Goal: Information Seeking & Learning: Learn about a topic

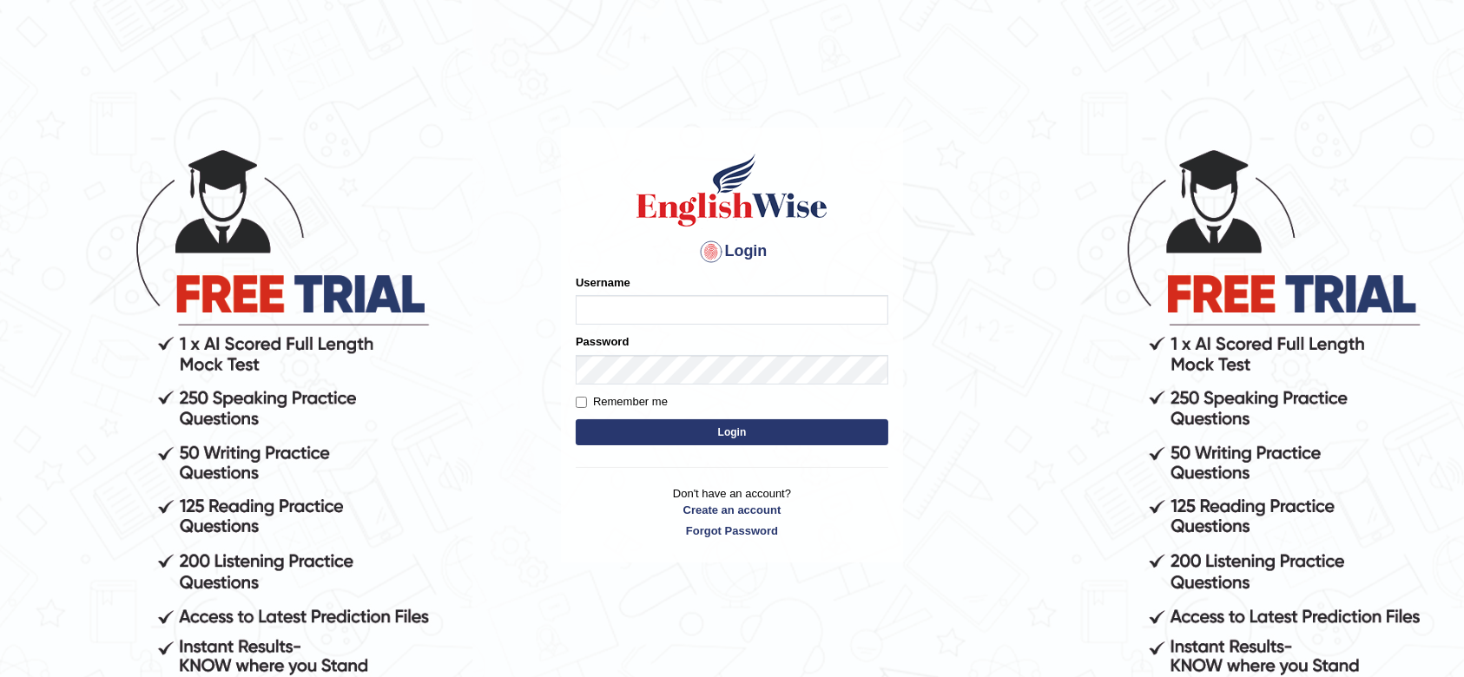
type input "maysi"
click at [661, 436] on button "Login" at bounding box center [732, 432] width 313 height 26
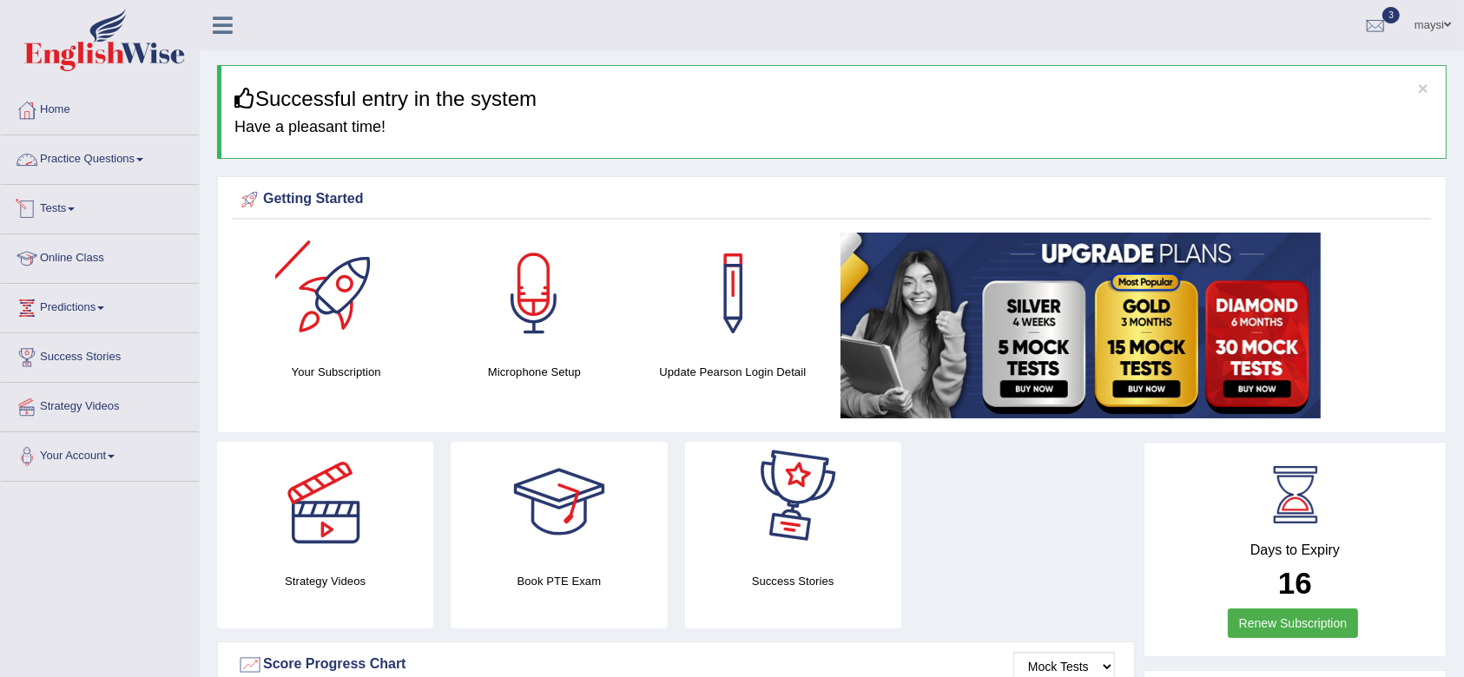
click at [100, 160] on link "Practice Questions" at bounding box center [100, 156] width 198 height 43
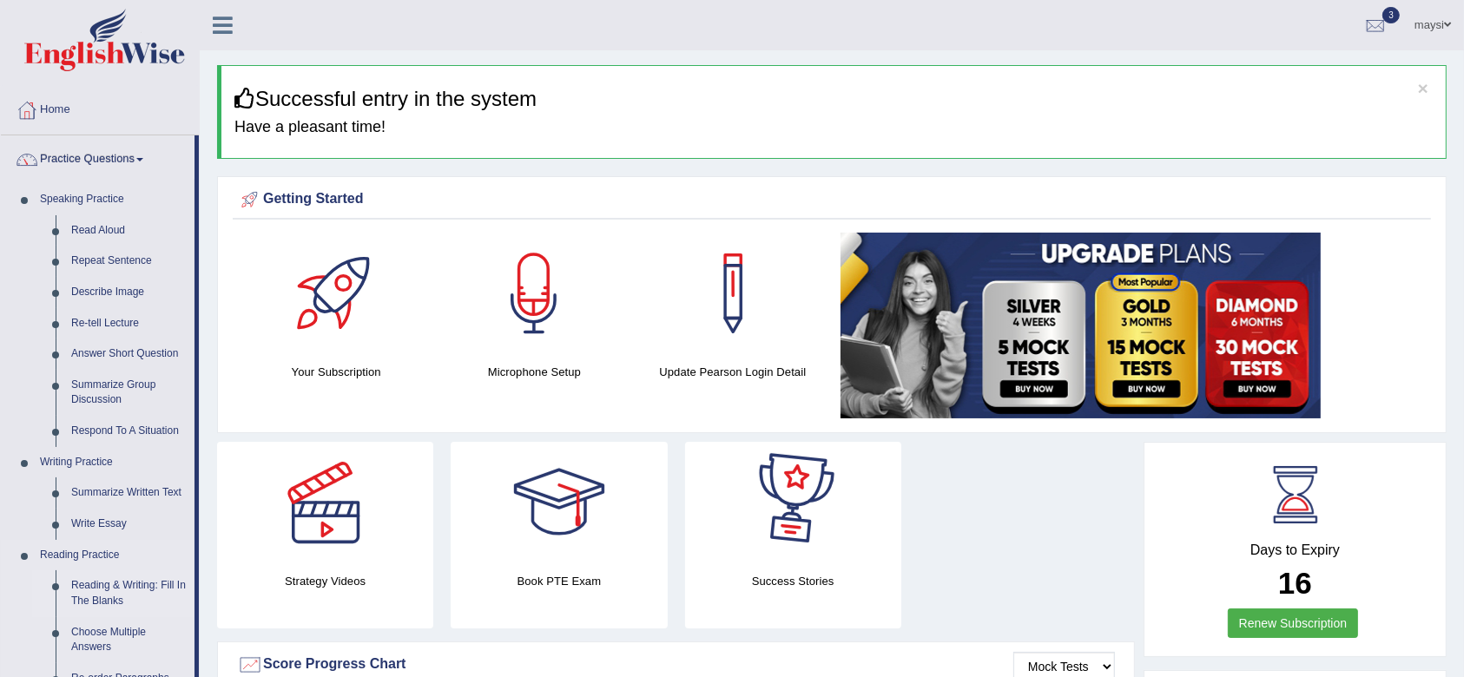
click at [96, 598] on link "Reading & Writing: Fill In The Blanks" at bounding box center [128, 593] width 131 height 46
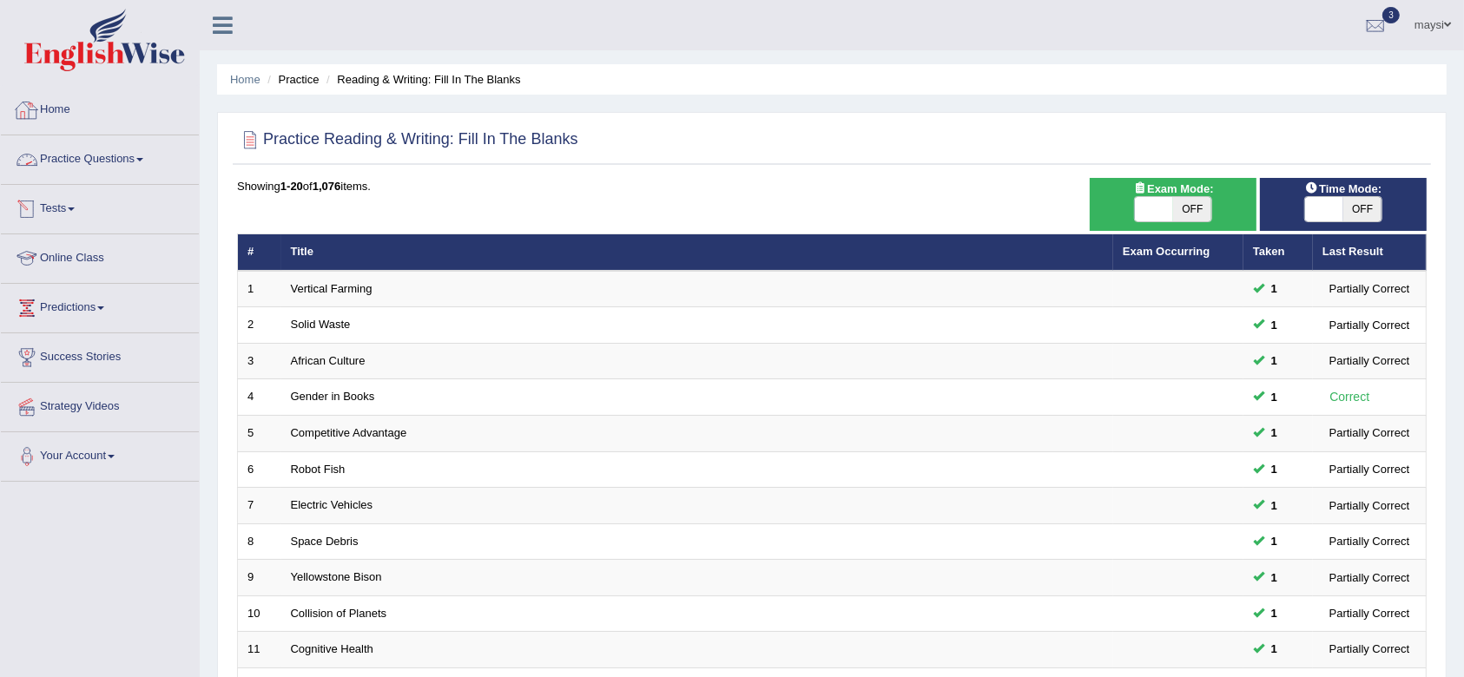
click at [97, 147] on link "Practice Questions" at bounding box center [100, 156] width 198 height 43
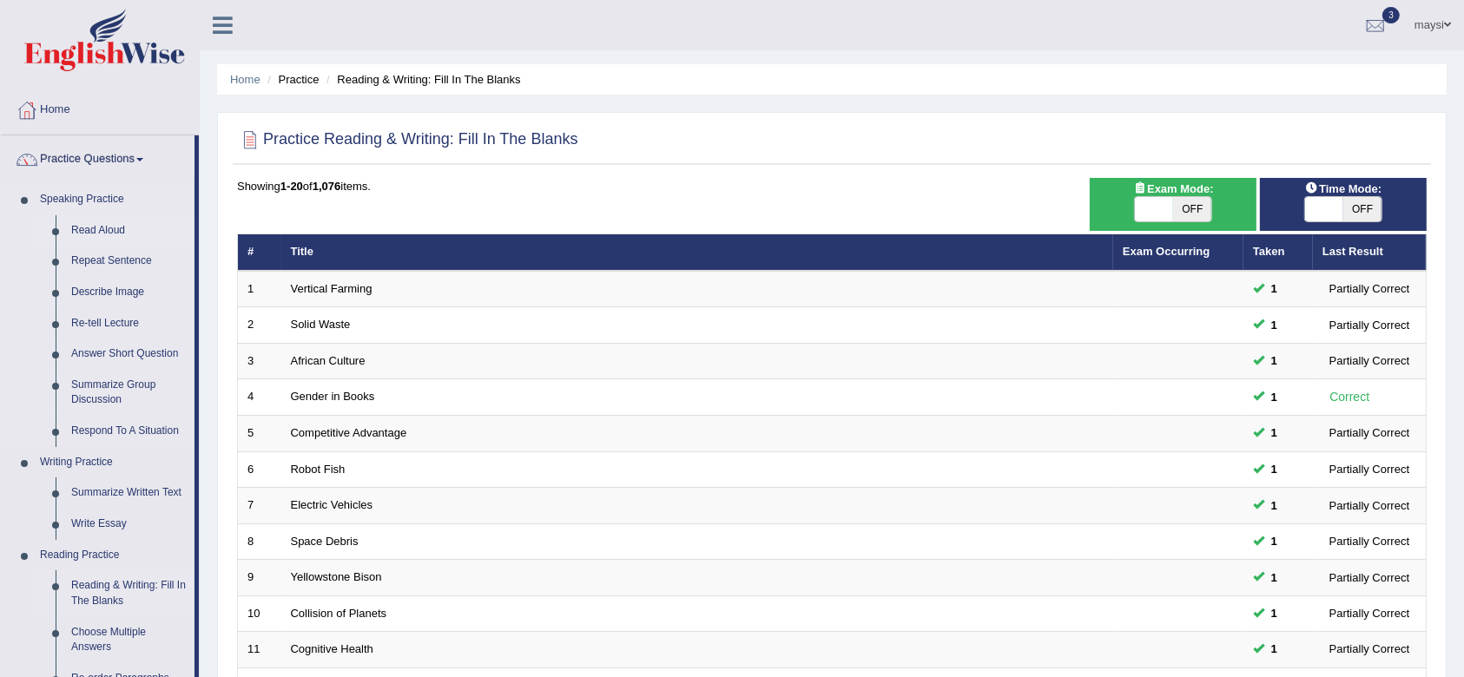
click at [100, 230] on link "Read Aloud" at bounding box center [128, 230] width 131 height 31
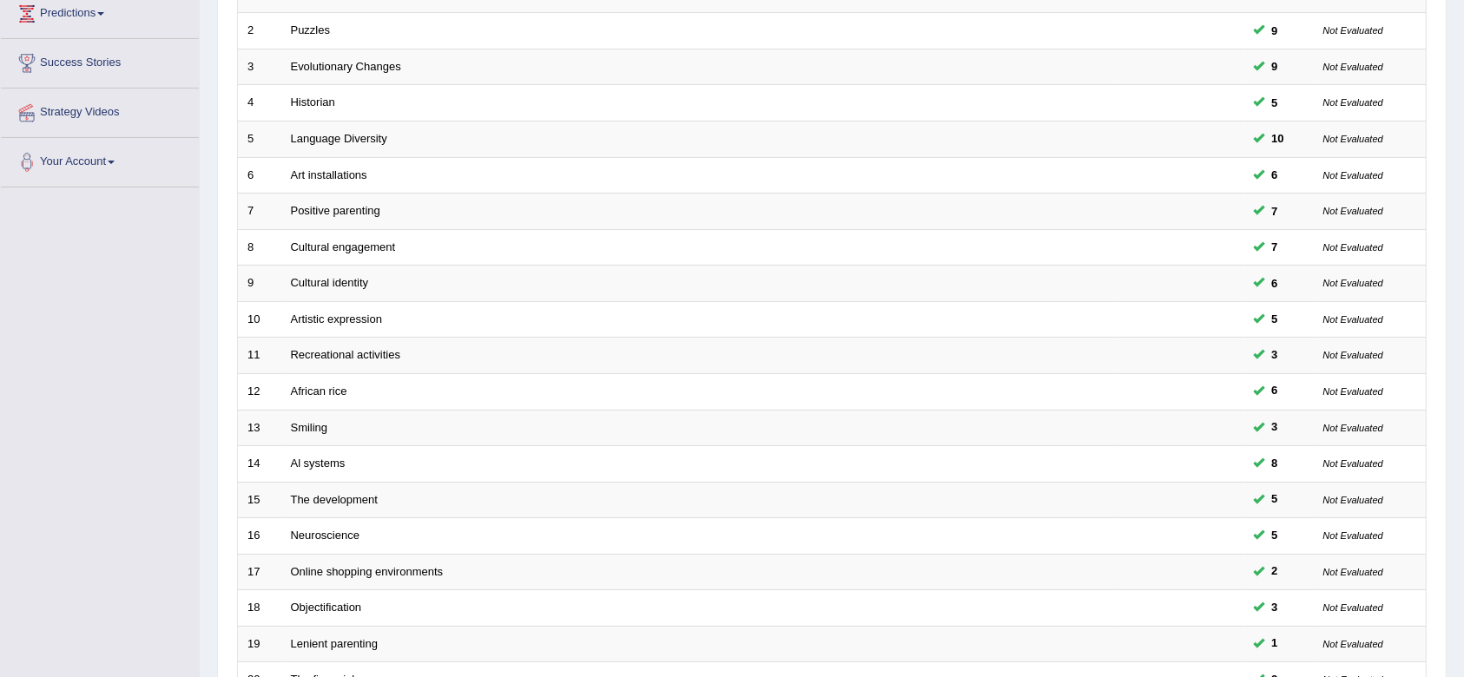
scroll to position [470, 0]
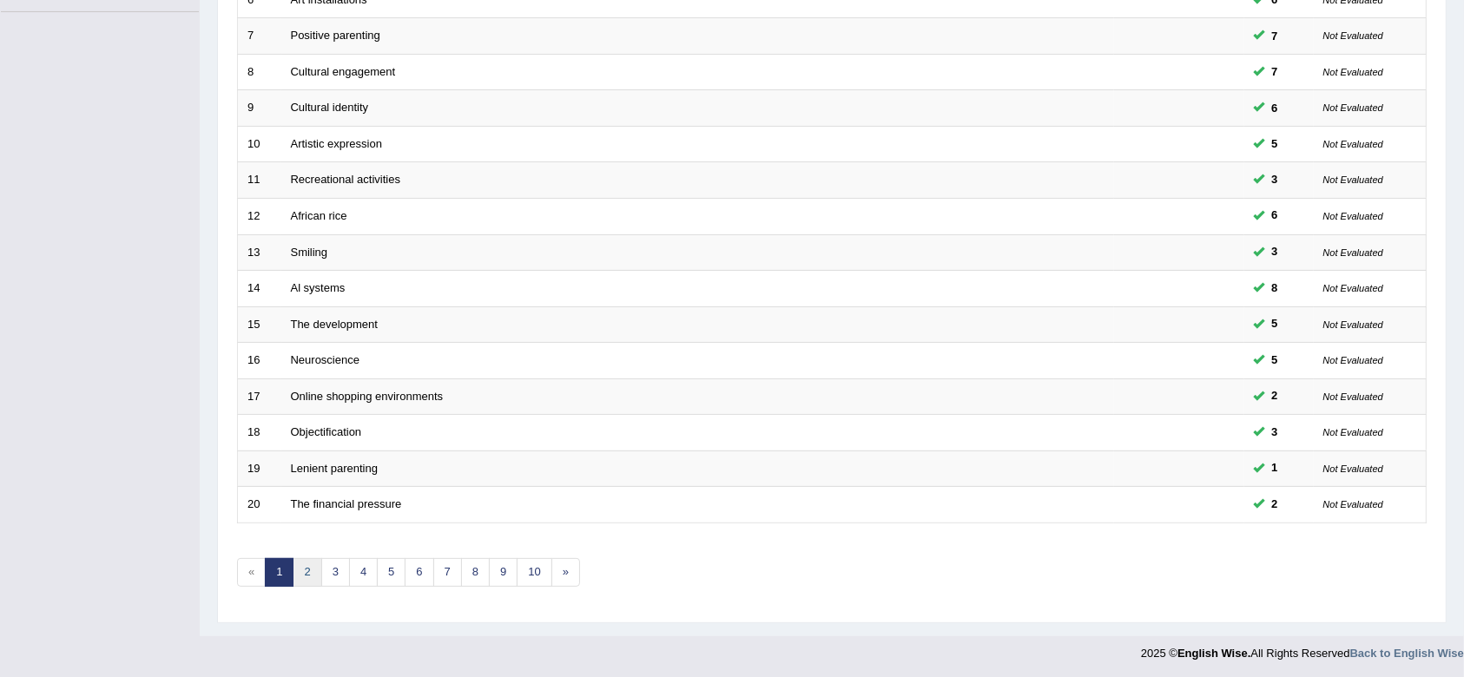
click at [306, 569] on link "2" at bounding box center [307, 572] width 29 height 29
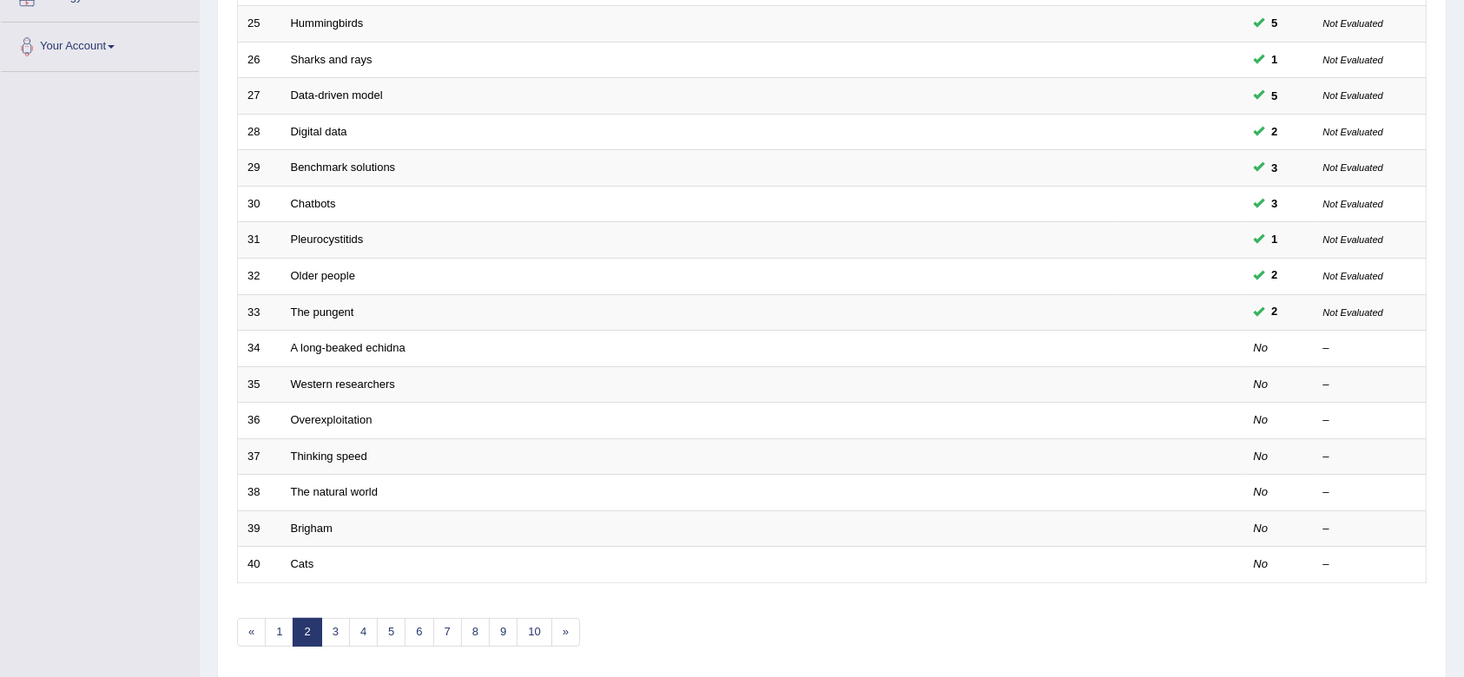
scroll to position [443, 0]
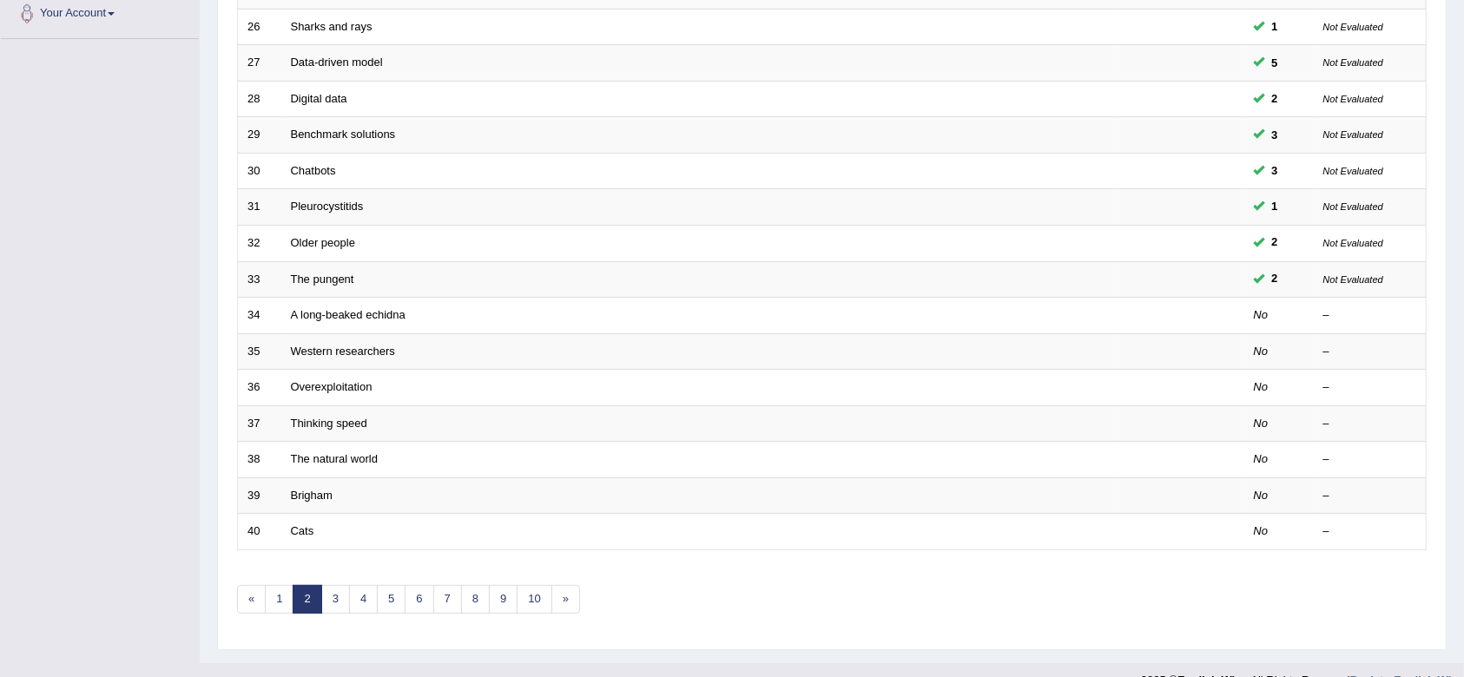
drag, startPoint x: 1467, startPoint y: 366, endPoint x: 1475, endPoint y: 613, distance: 246.7
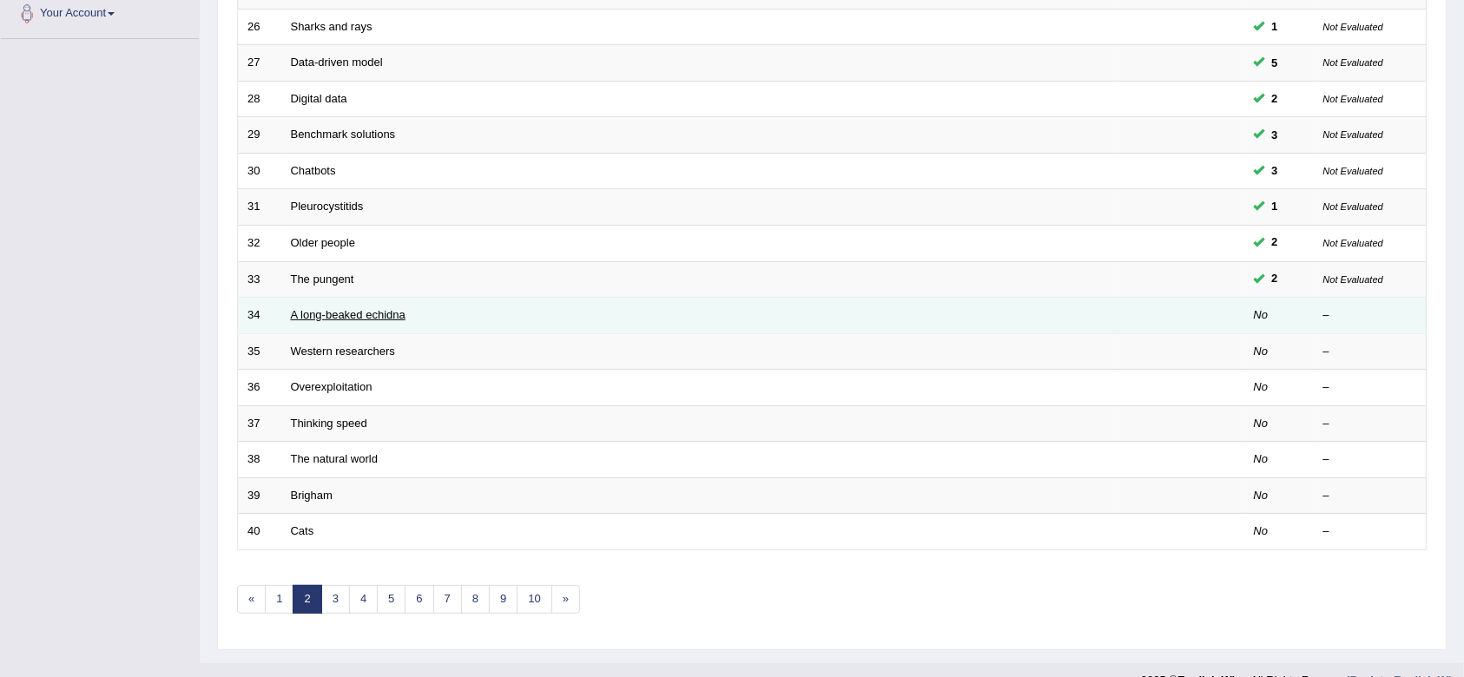
click at [344, 313] on link "A long-beaked echidna" at bounding box center [348, 314] width 115 height 13
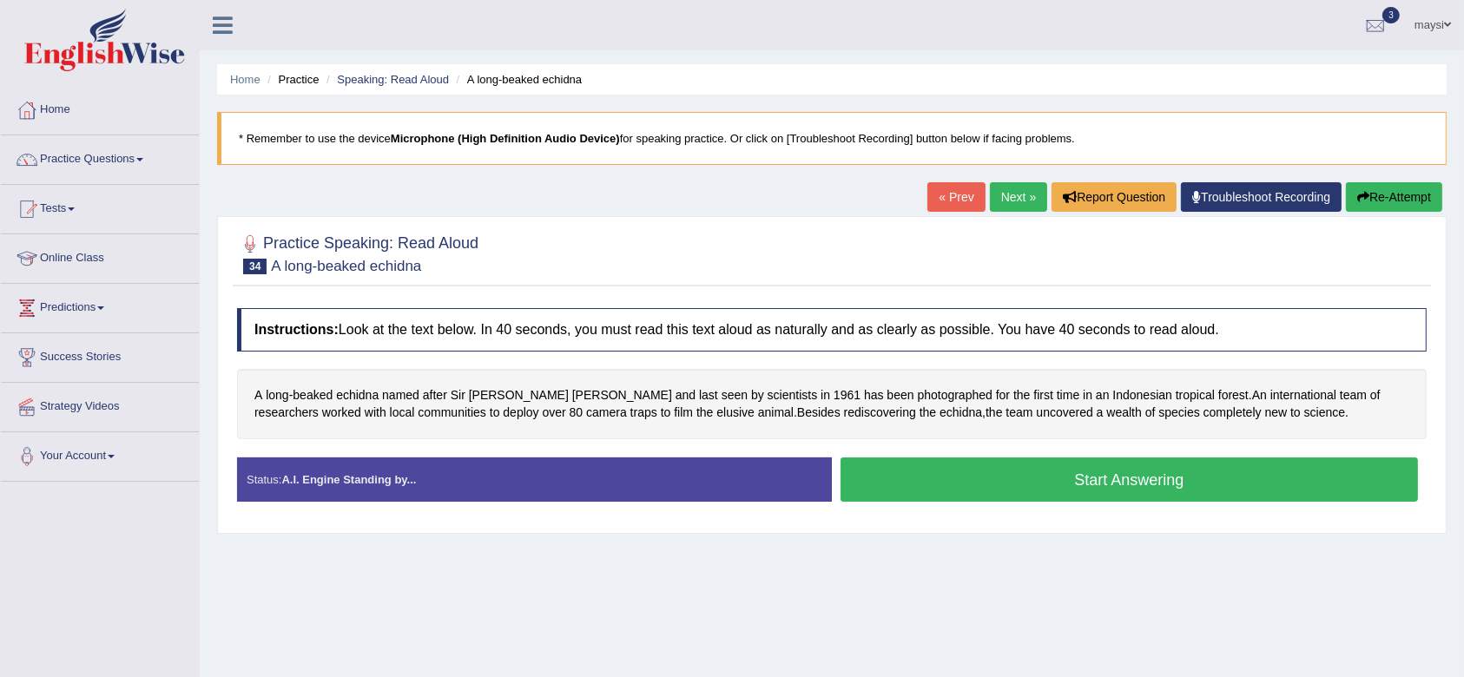
click at [917, 482] on button "Start Answering" at bounding box center [1128, 479] width 577 height 44
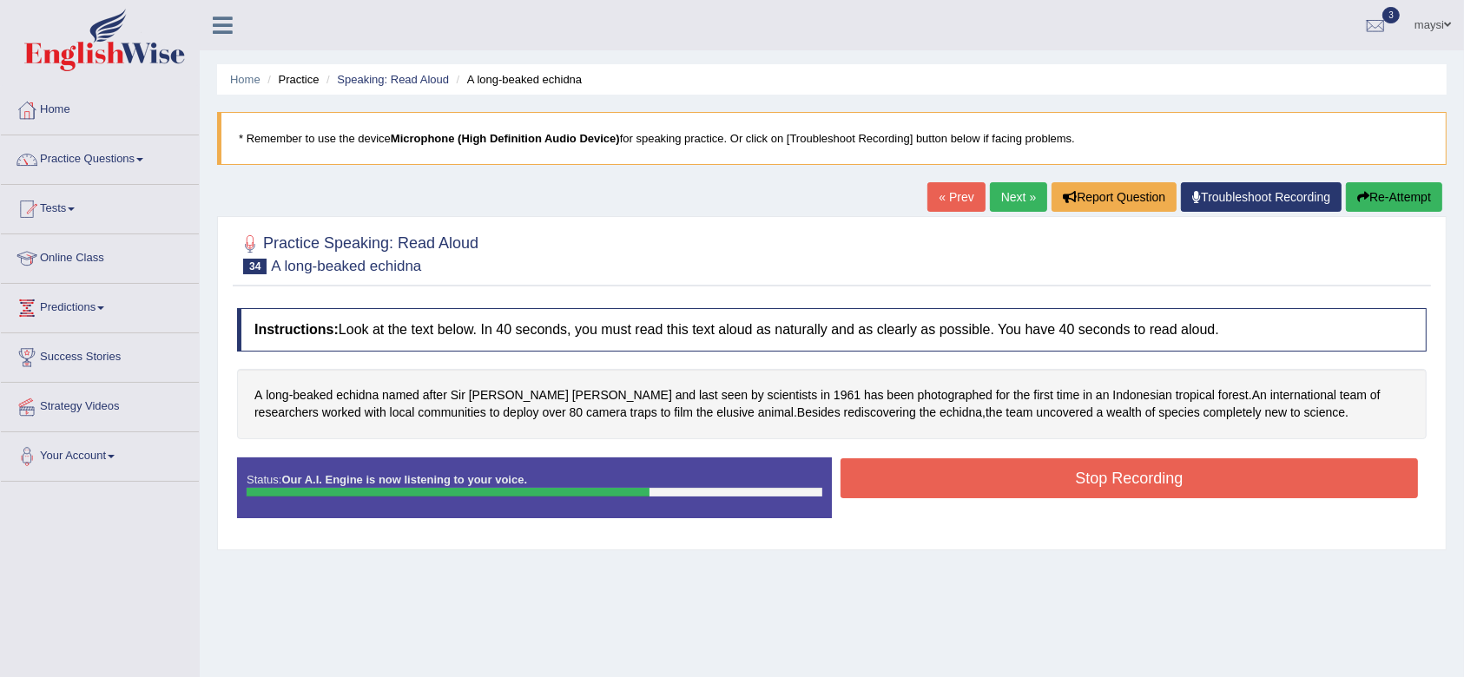
click at [917, 482] on button "Stop Recording" at bounding box center [1128, 478] width 577 height 40
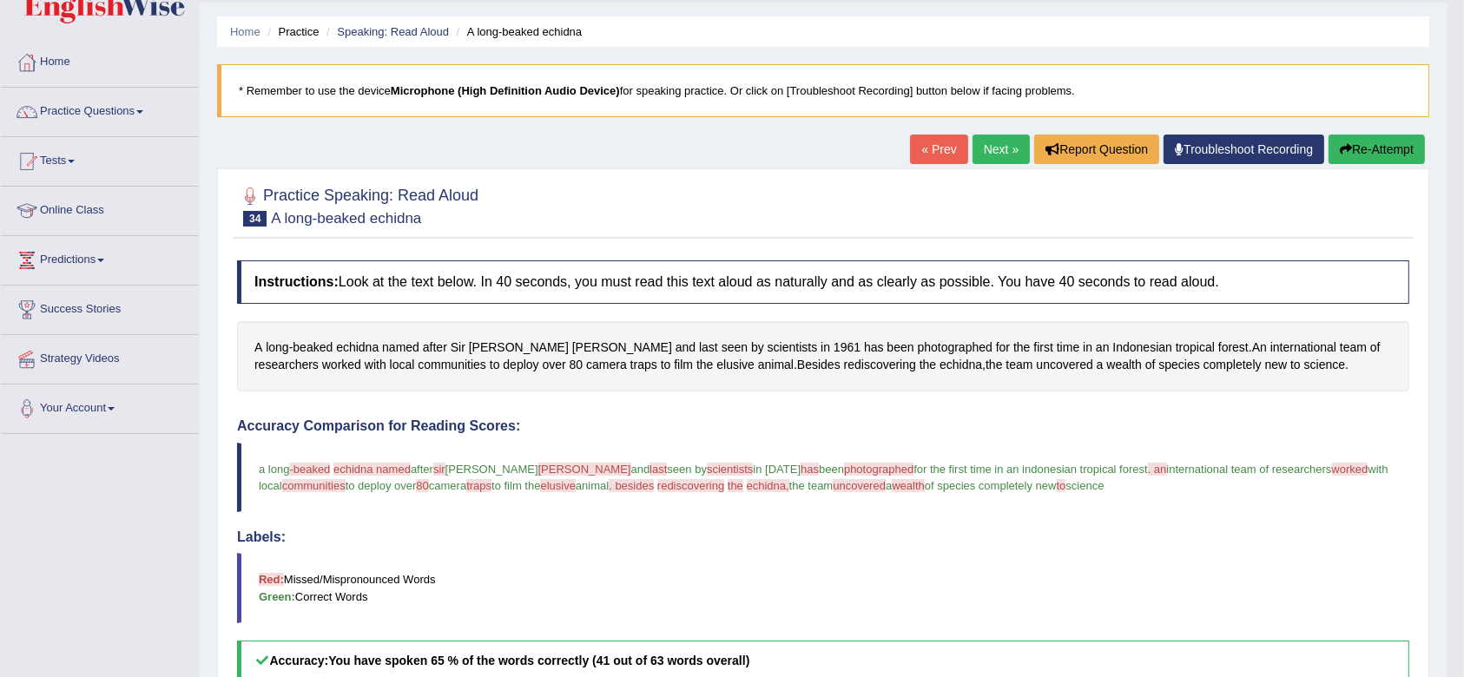
scroll to position [35, 0]
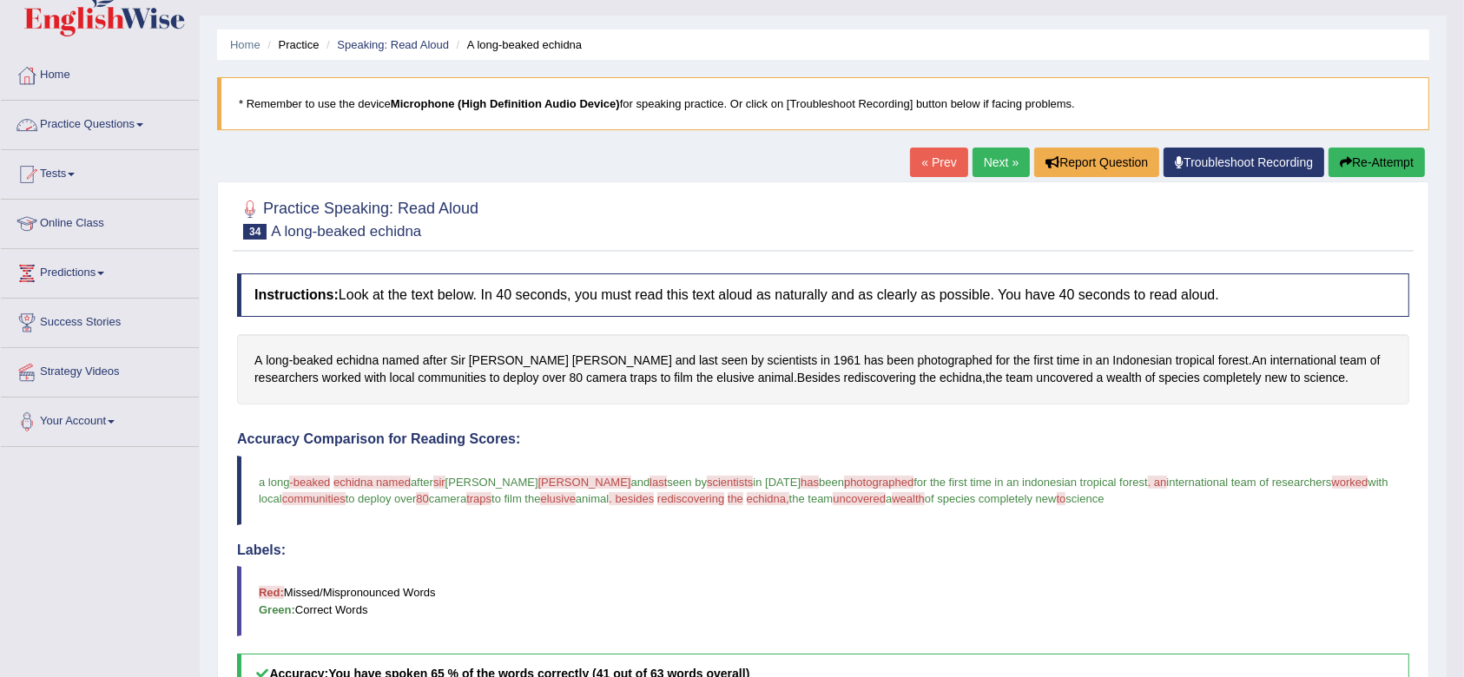
click at [115, 115] on link "Practice Questions" at bounding box center [100, 122] width 198 height 43
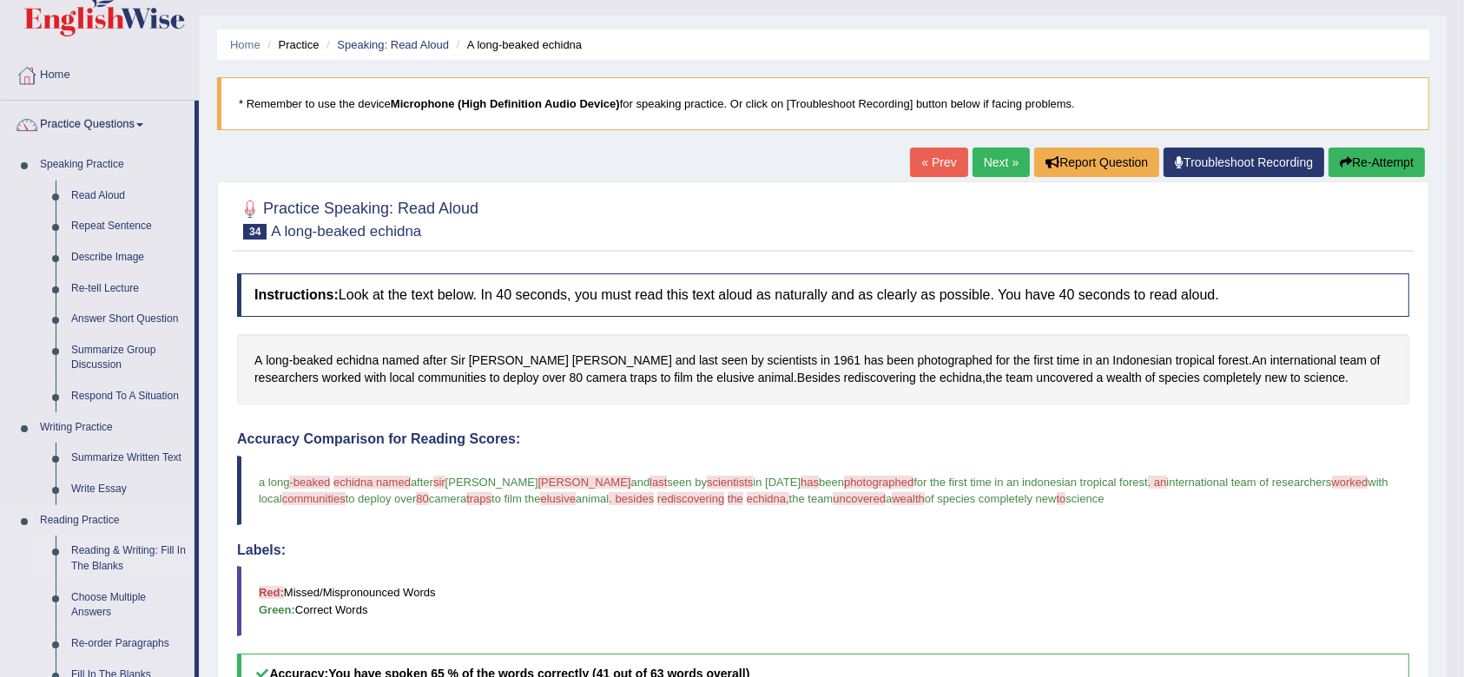
click at [118, 555] on link "Reading & Writing: Fill In The Blanks" at bounding box center [128, 559] width 131 height 46
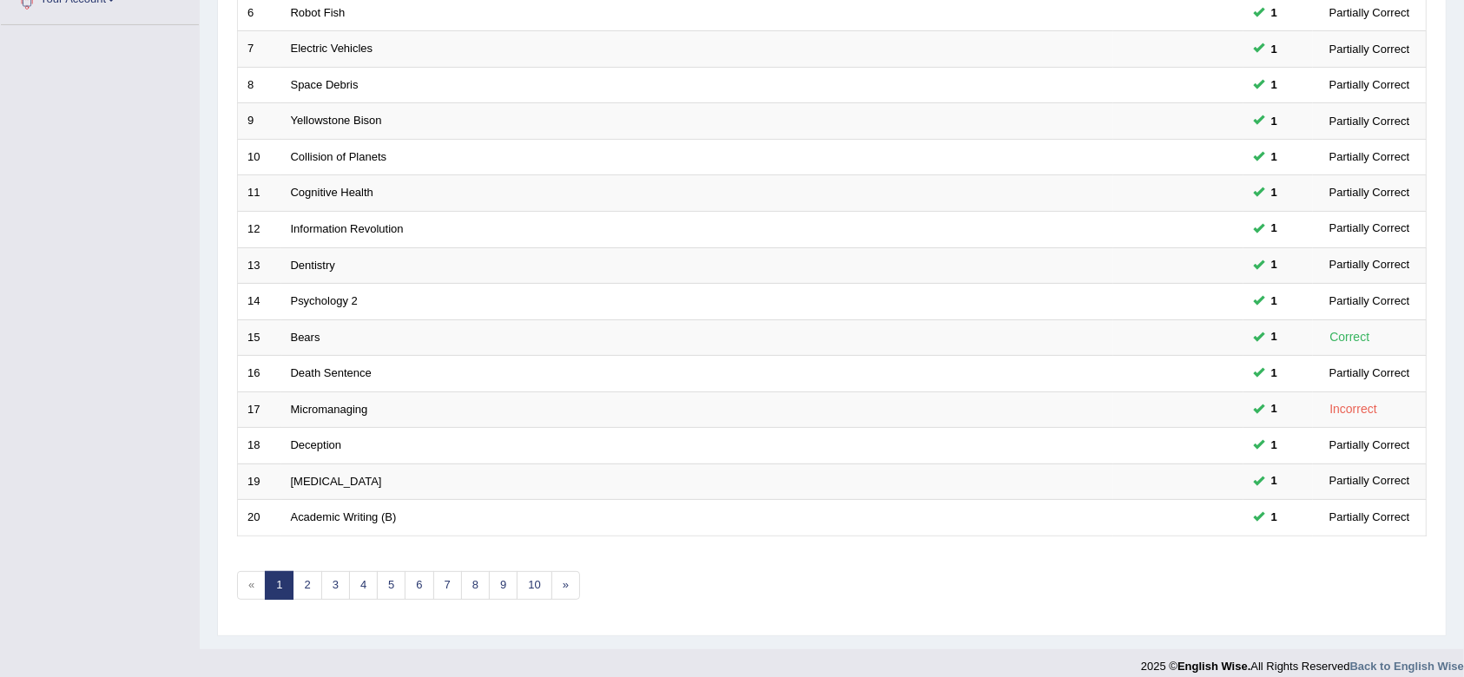
scroll to position [470, 0]
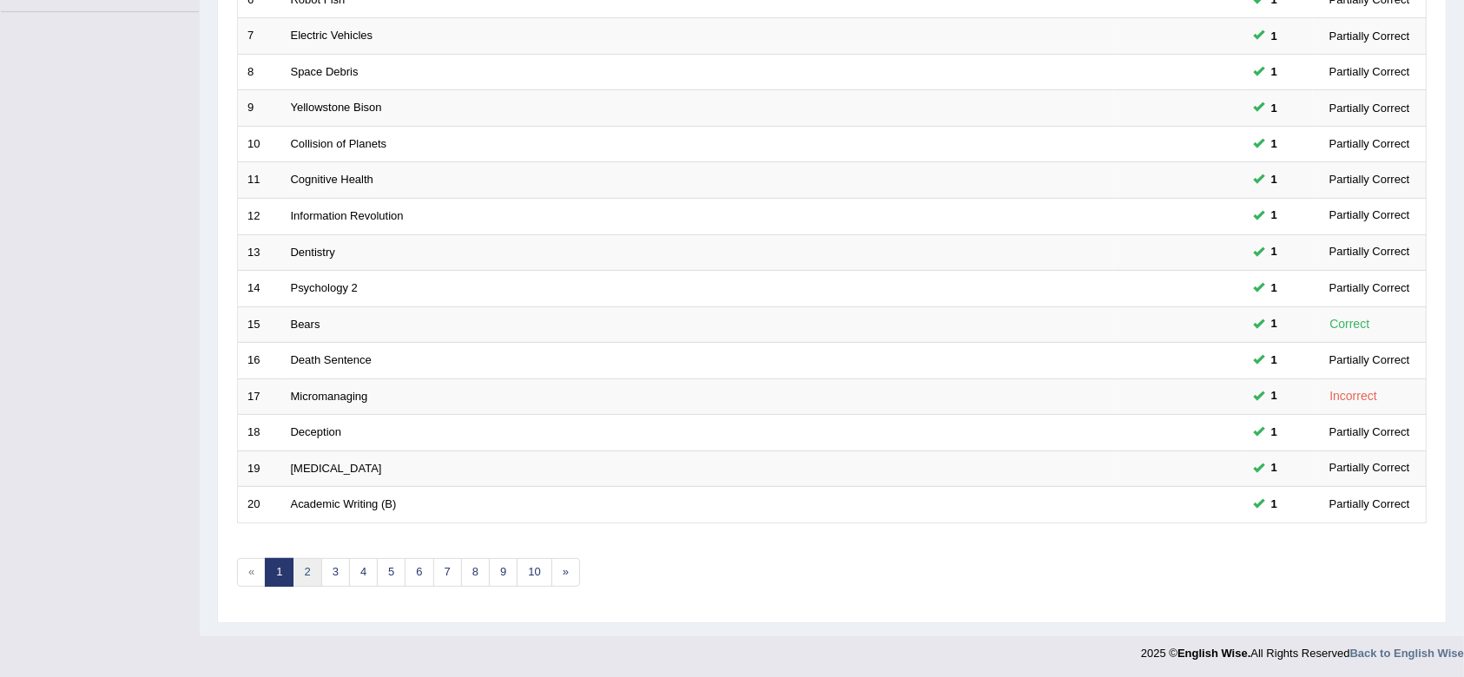
click at [306, 570] on link "2" at bounding box center [307, 572] width 29 height 29
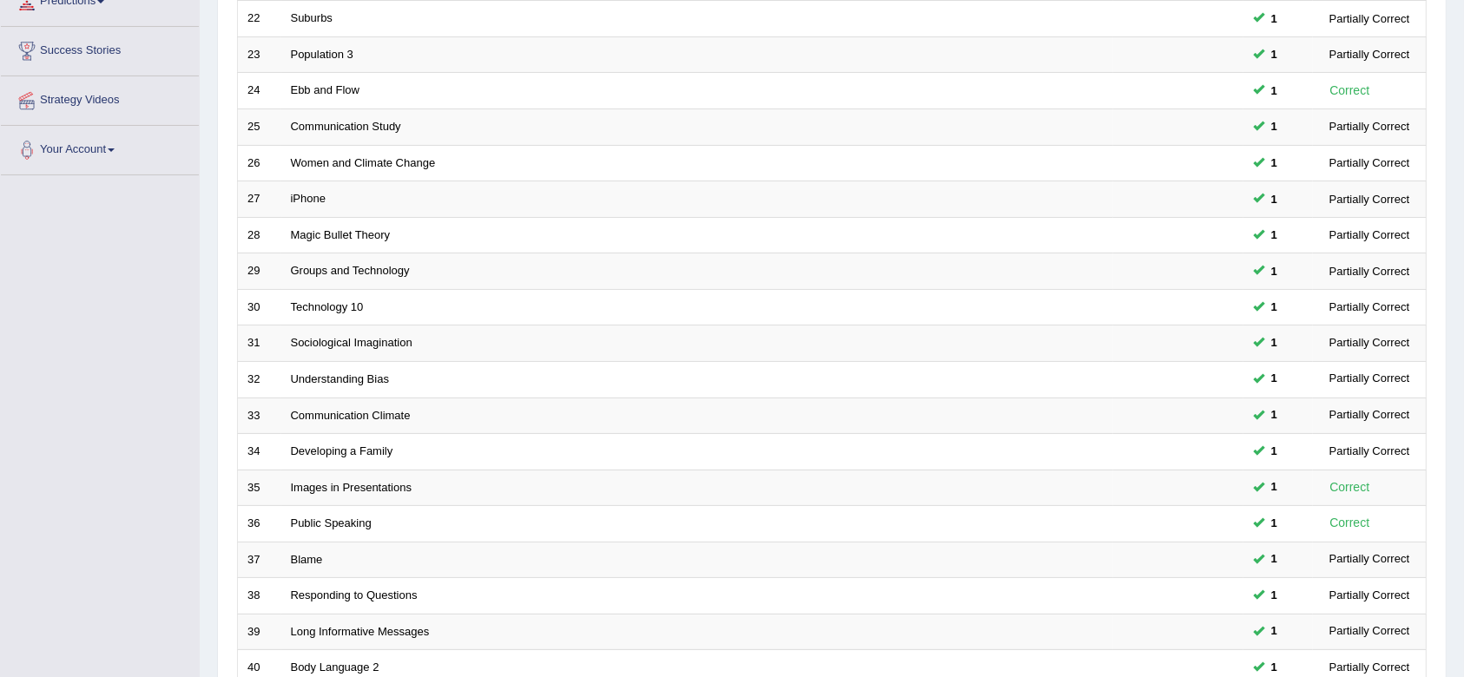
scroll to position [470, 0]
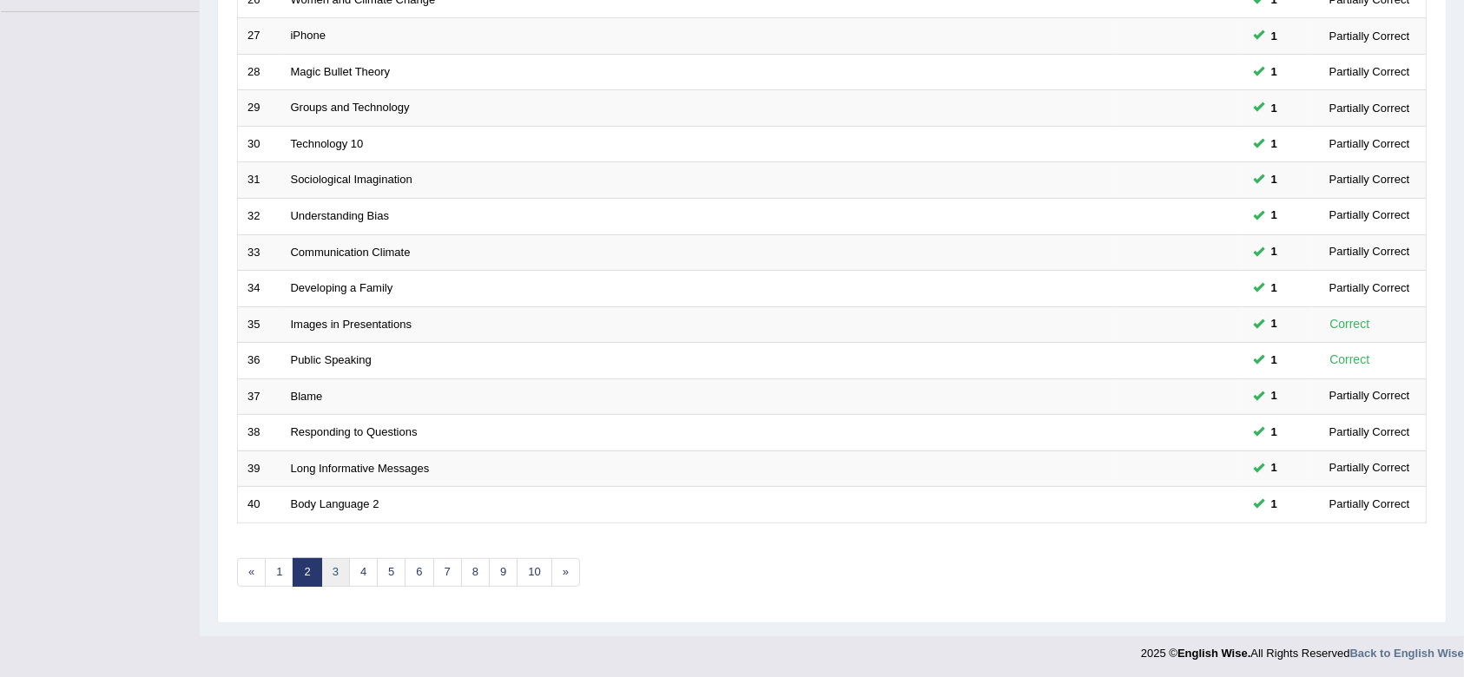
click at [338, 577] on link "3" at bounding box center [335, 572] width 29 height 29
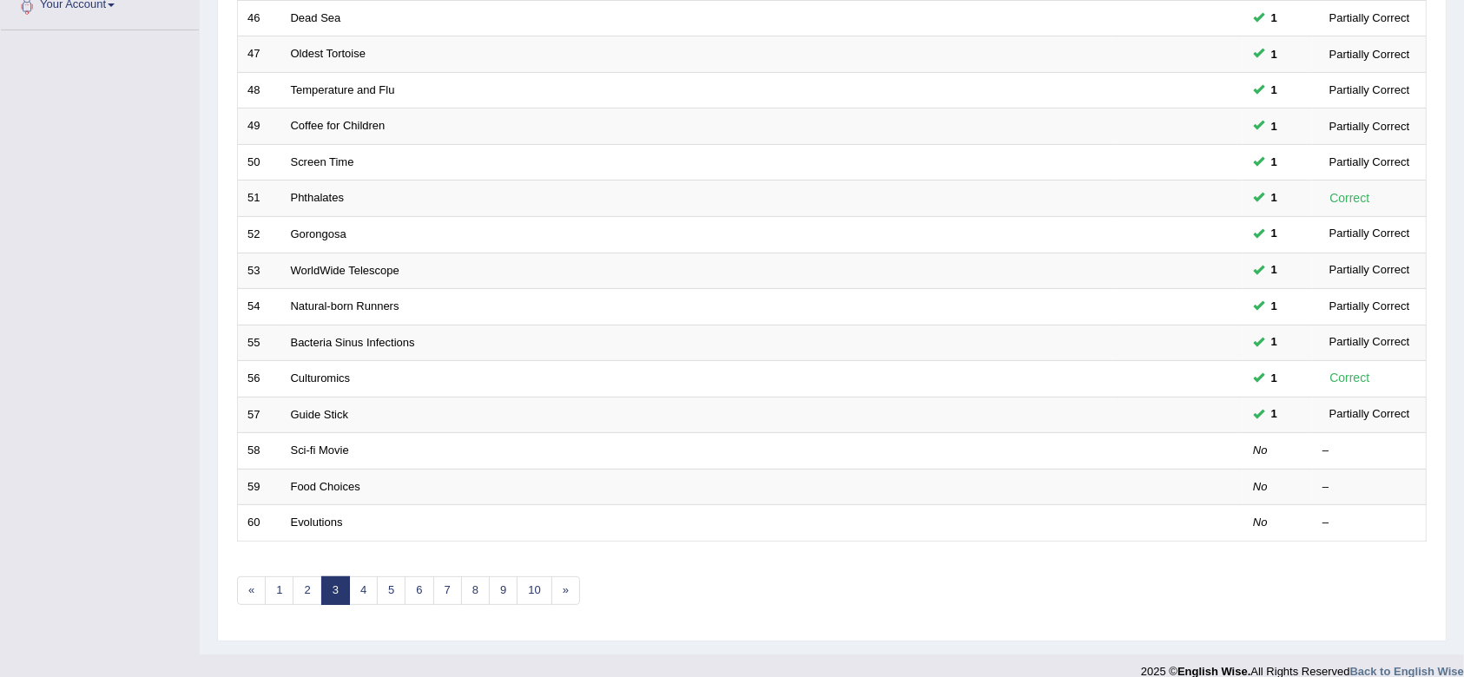
scroll to position [470, 0]
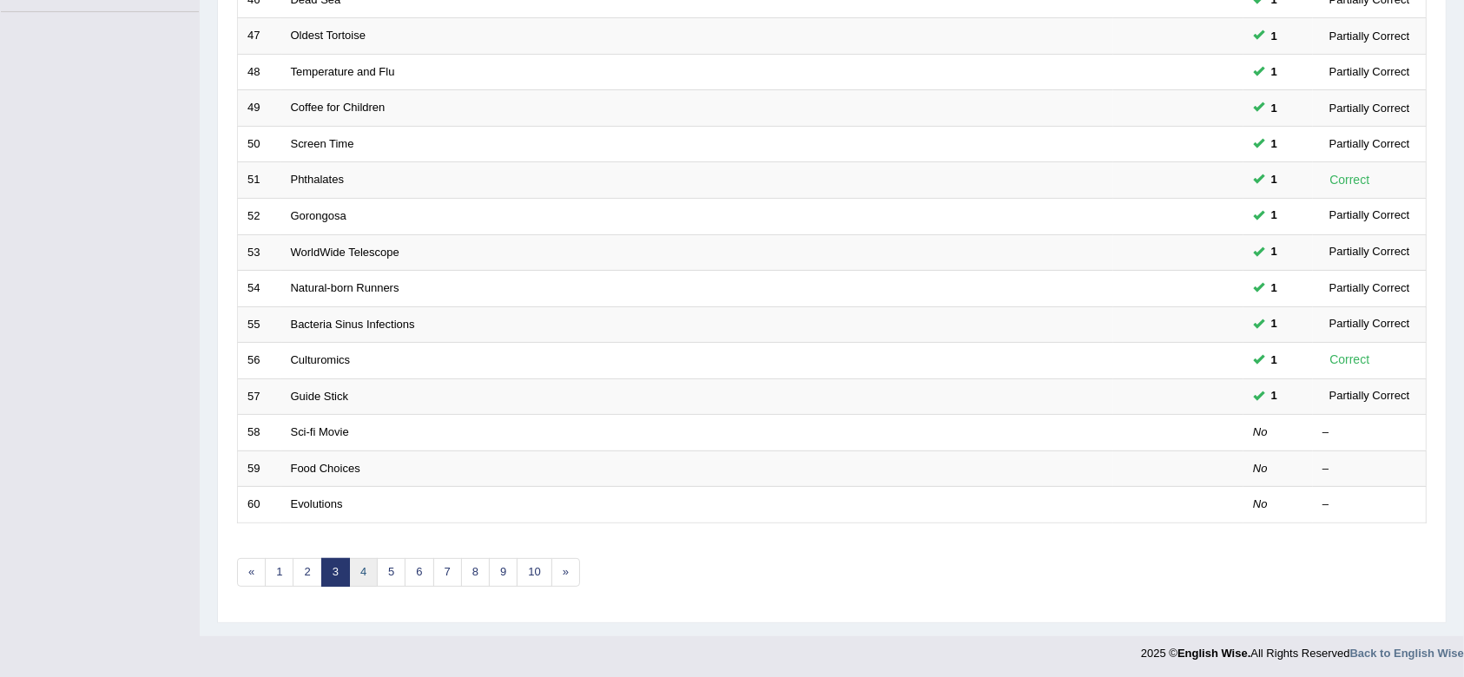
click at [367, 573] on link "4" at bounding box center [363, 572] width 29 height 29
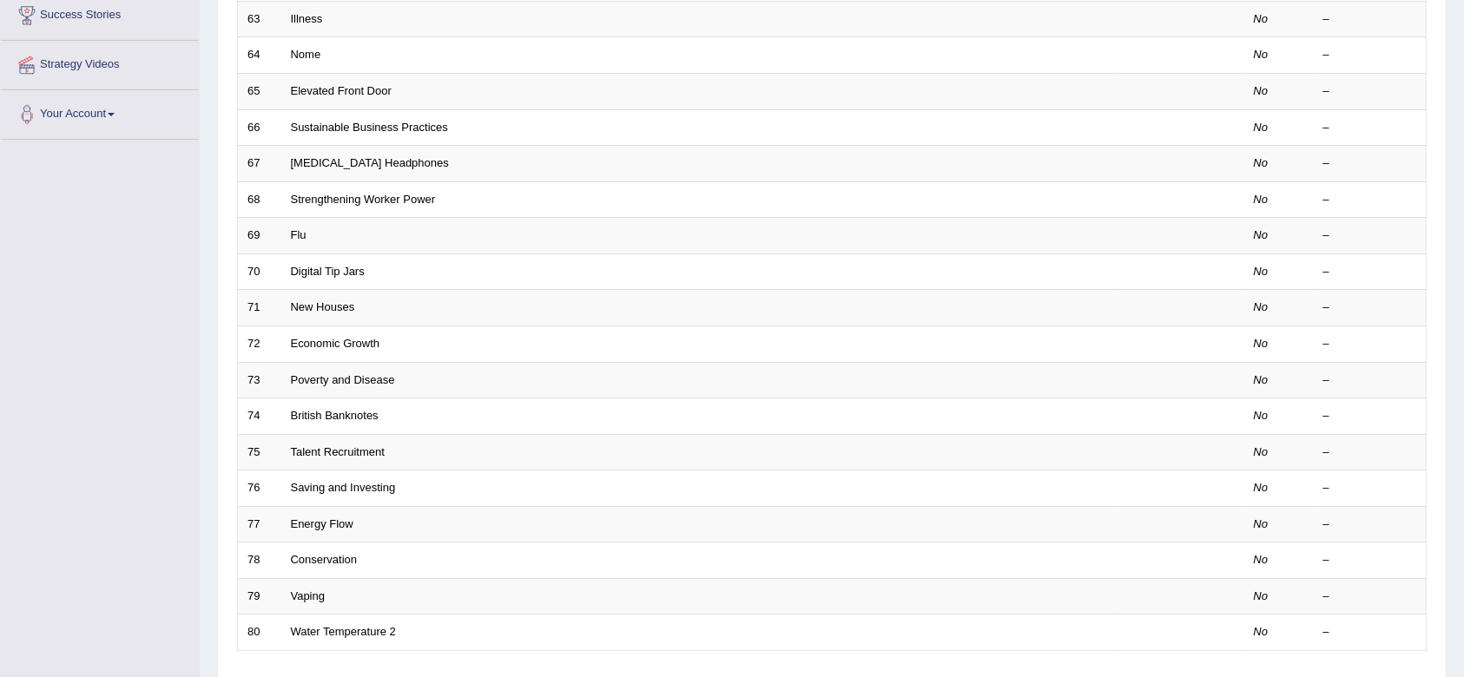
scroll to position [263, 0]
